Goal: Transaction & Acquisition: Purchase product/service

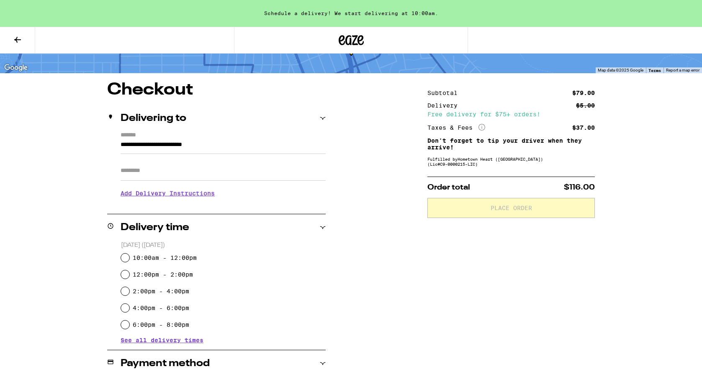
scroll to position [58, 0]
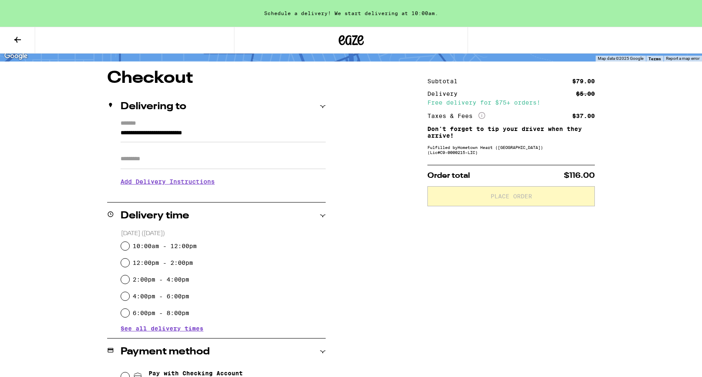
click at [254, 265] on div "12:00pm - 2:00pm" at bounding box center [223, 262] width 205 height 17
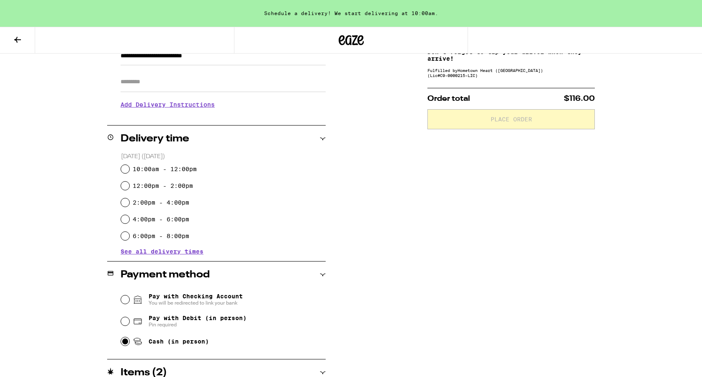
scroll to position [138, 0]
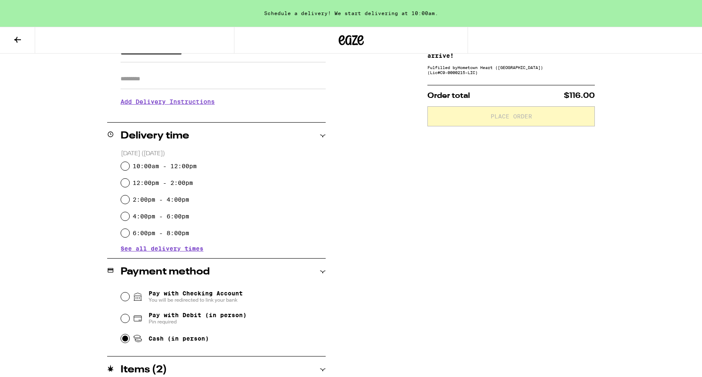
click at [121, 340] on input "Cash (in person)" at bounding box center [125, 338] width 8 height 8
click at [124, 320] on input "Pay with Debit (in person) Pin required" at bounding box center [125, 318] width 8 height 8
radio input "true"
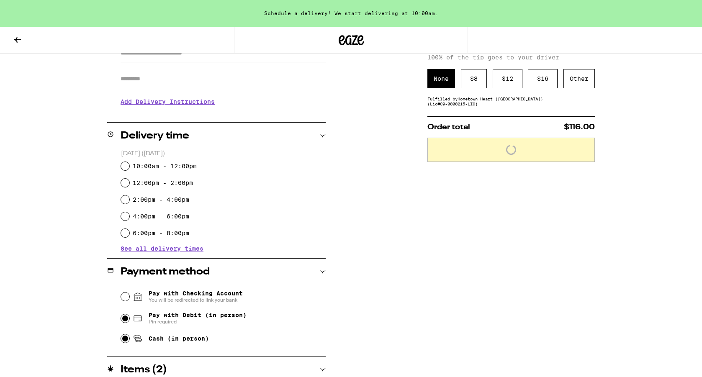
click at [124, 343] on input "Cash (in person)" at bounding box center [125, 338] width 8 height 8
radio input "true"
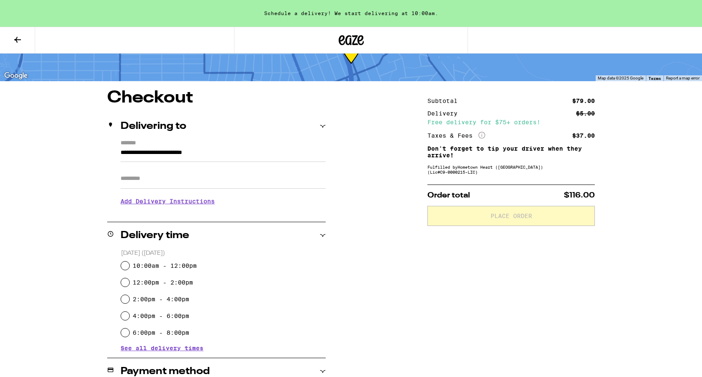
scroll to position [36, 0]
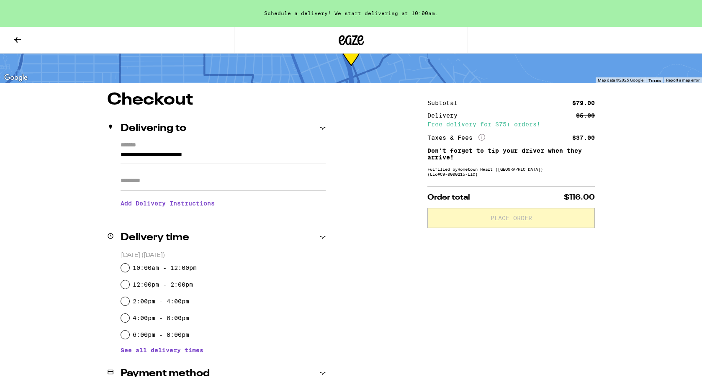
click at [502, 198] on p "Order total $116.00" at bounding box center [510, 198] width 167 height 8
click at [244, 162] on input "**********" at bounding box center [222, 157] width 205 height 14
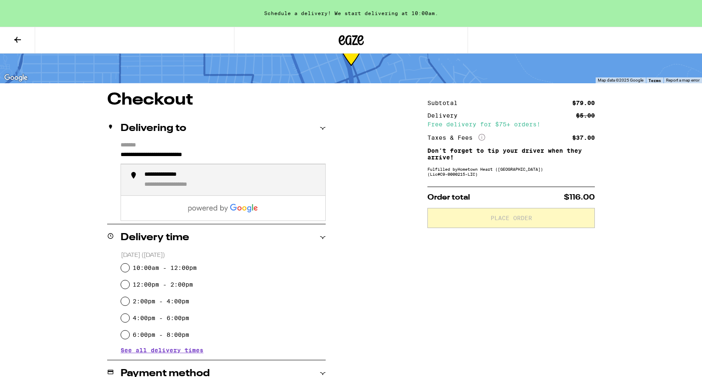
click at [224, 177] on div "**********" at bounding box center [231, 180] width 174 height 18
type input "**********"
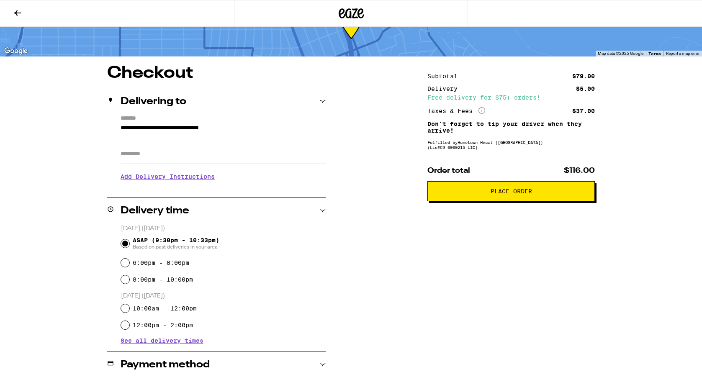
scroll to position [10, 0]
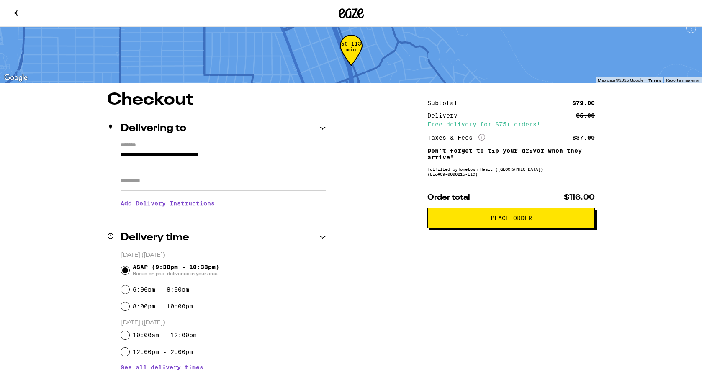
click at [520, 221] on span "Place Order" at bounding box center [510, 218] width 41 height 6
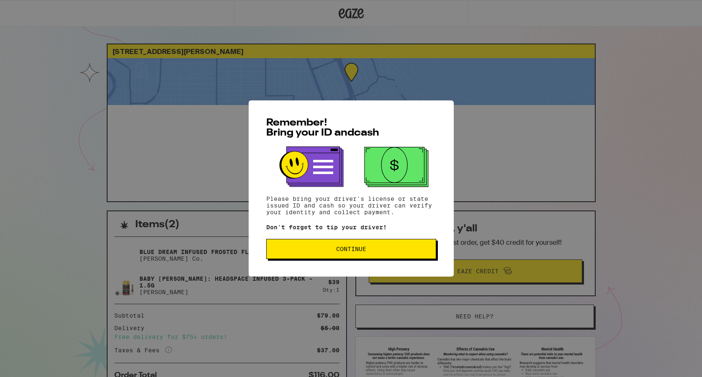
click at [364, 251] on span "Continue" at bounding box center [351, 249] width 30 height 6
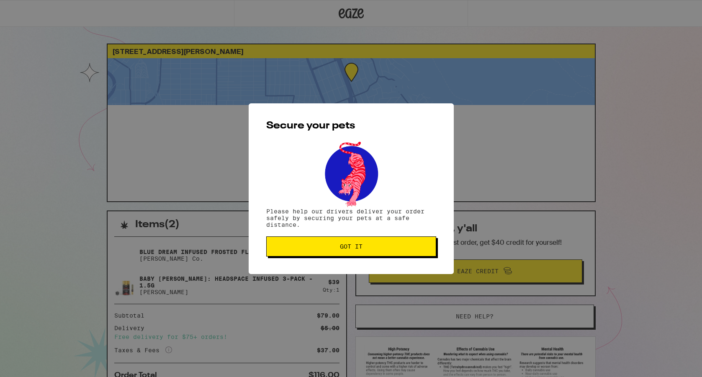
click at [364, 251] on button "Got it" at bounding box center [351, 246] width 170 height 20
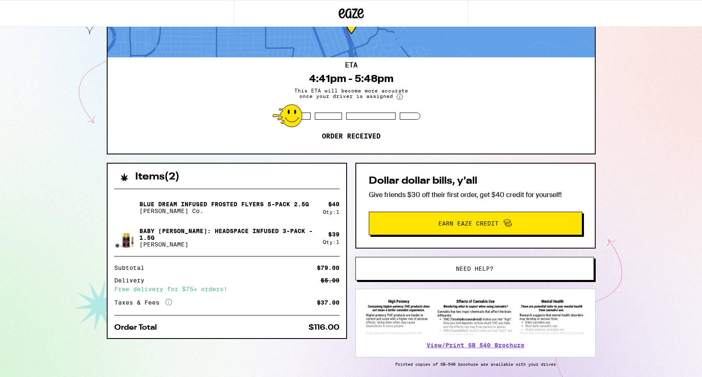
scroll to position [52, 0]
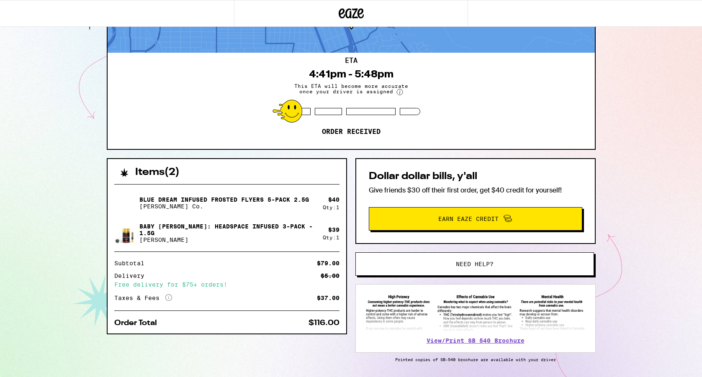
click at [128, 235] on img at bounding box center [125, 232] width 23 height 23
click at [225, 223] on div "Baby Cannon: Headspace Infused 3-Pack - 1.5g Jeeter" at bounding box center [218, 232] width 208 height 23
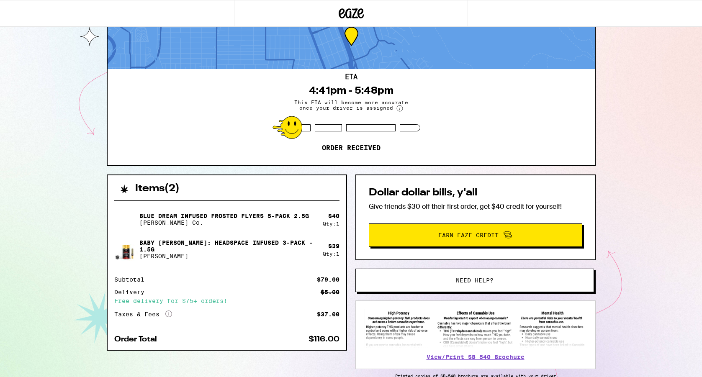
scroll to position [39, 0]
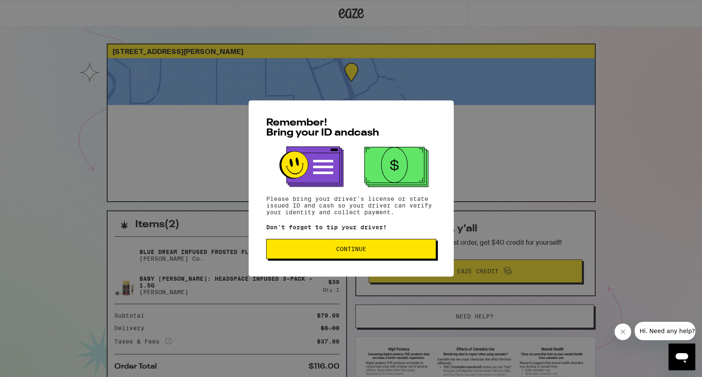
click at [359, 252] on span "Continue" at bounding box center [351, 249] width 30 height 6
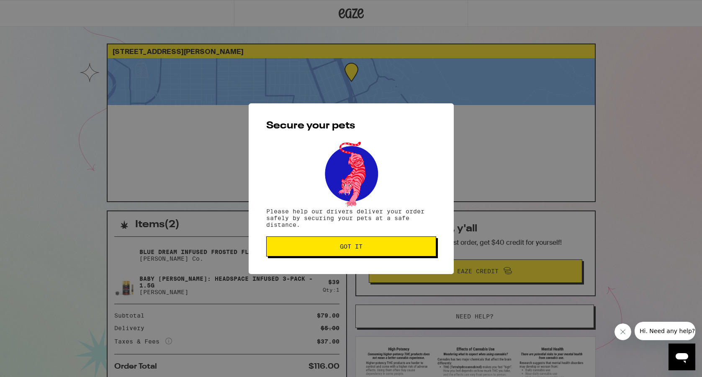
click at [395, 251] on button "Got it" at bounding box center [351, 246] width 170 height 20
